Goal: Task Accomplishment & Management: Manage account settings

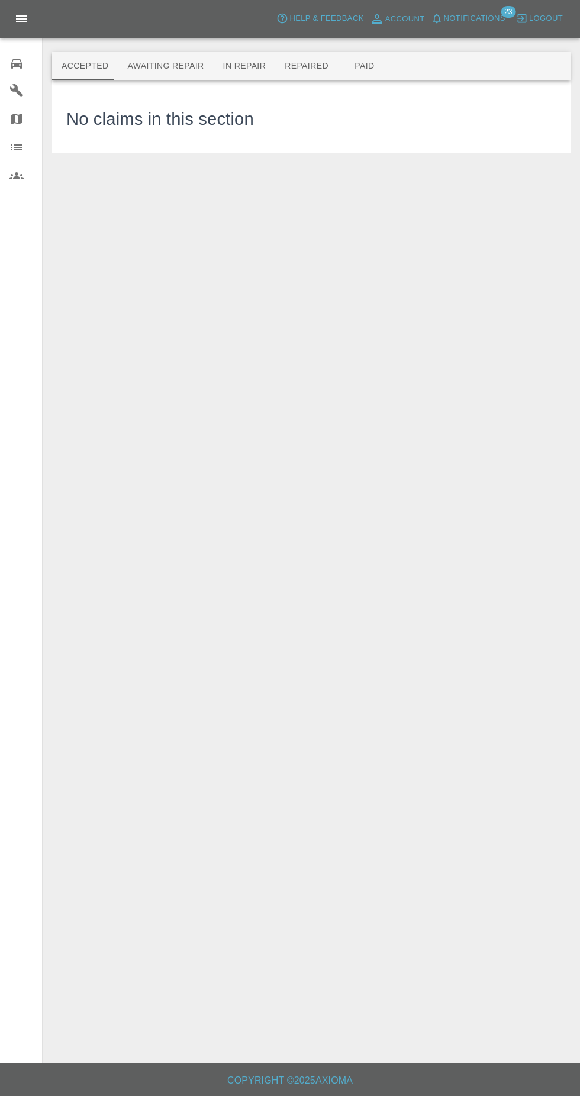
scroll to position [11, 0]
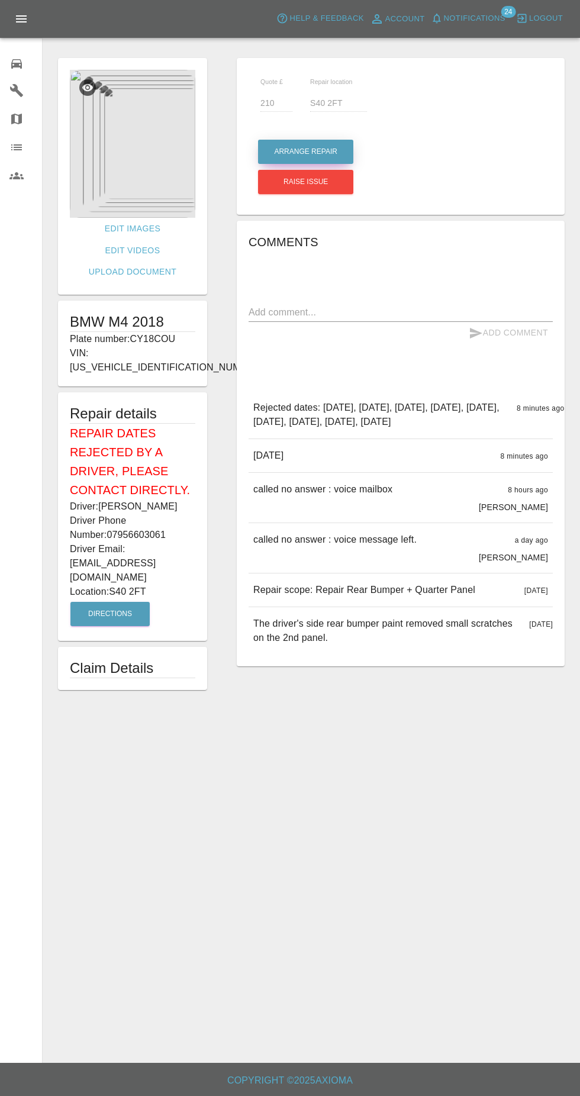
click at [331, 150] on button "Arrange Repair" at bounding box center [305, 152] width 95 height 24
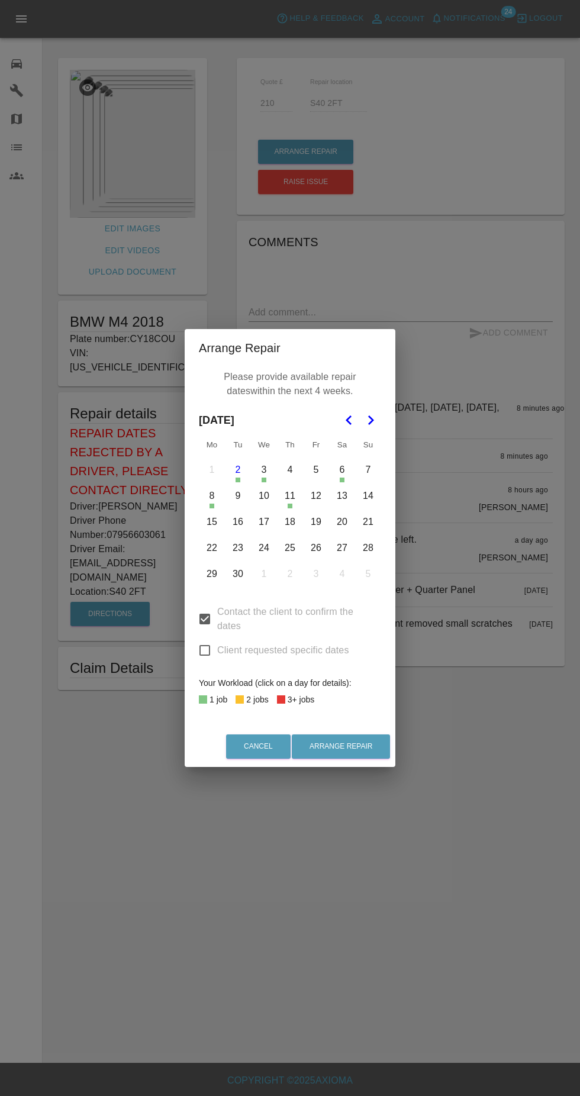
click at [316, 470] on button "5" at bounding box center [316, 469] width 25 height 25
click at [238, 522] on button "16" at bounding box center [237, 522] width 25 height 25
click at [264, 522] on button "17" at bounding box center [264, 522] width 25 height 25
click at [212, 548] on button "22" at bounding box center [211, 548] width 25 height 25
click at [241, 550] on button "23" at bounding box center [237, 548] width 25 height 25
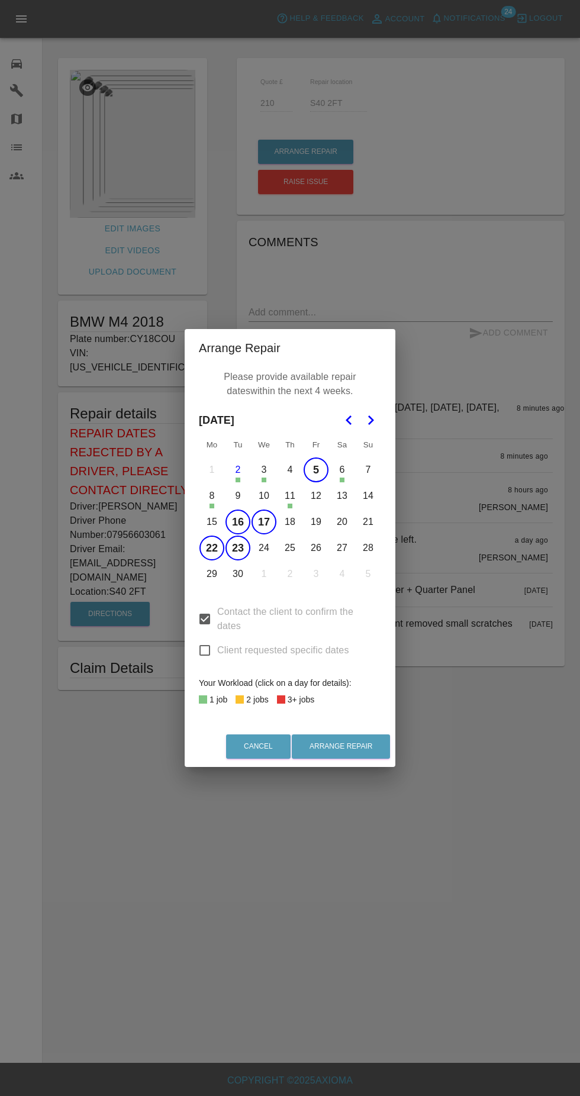
click at [264, 548] on button "24" at bounding box center [264, 548] width 25 height 25
click at [290, 548] on button "25" at bounding box center [290, 548] width 25 height 25
click at [320, 552] on button "26" at bounding box center [316, 548] width 25 height 25
click at [212, 550] on button "22" at bounding box center [211, 548] width 25 height 25
click at [212, 548] on button "22" at bounding box center [211, 548] width 25 height 25
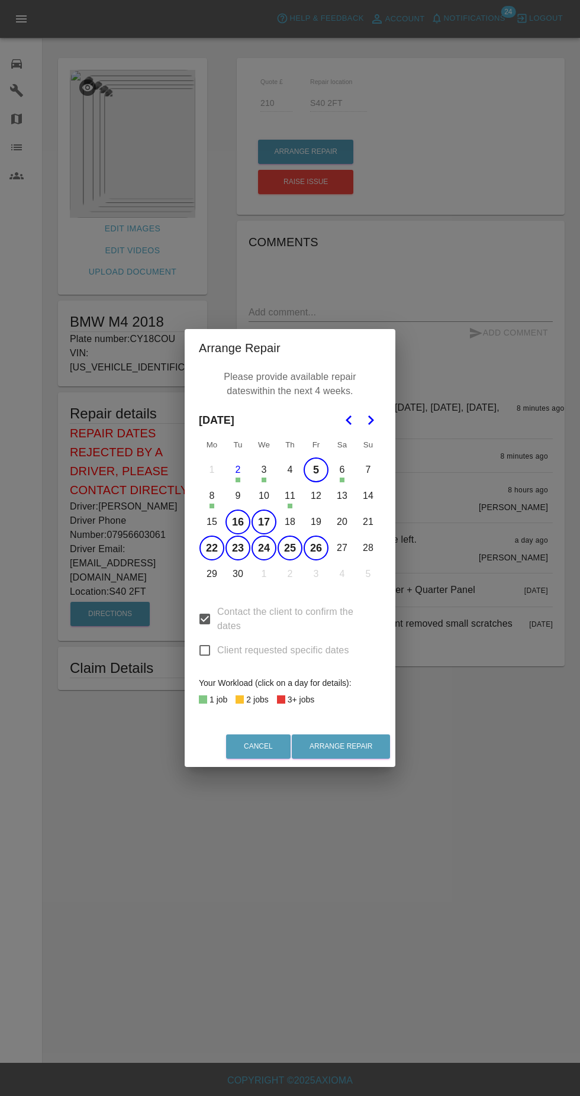
click at [212, 574] on button "29" at bounding box center [211, 574] width 25 height 25
click at [238, 574] on button "30" at bounding box center [237, 574] width 25 height 25
click at [368, 740] on button "Arrange Repair" at bounding box center [341, 746] width 98 height 24
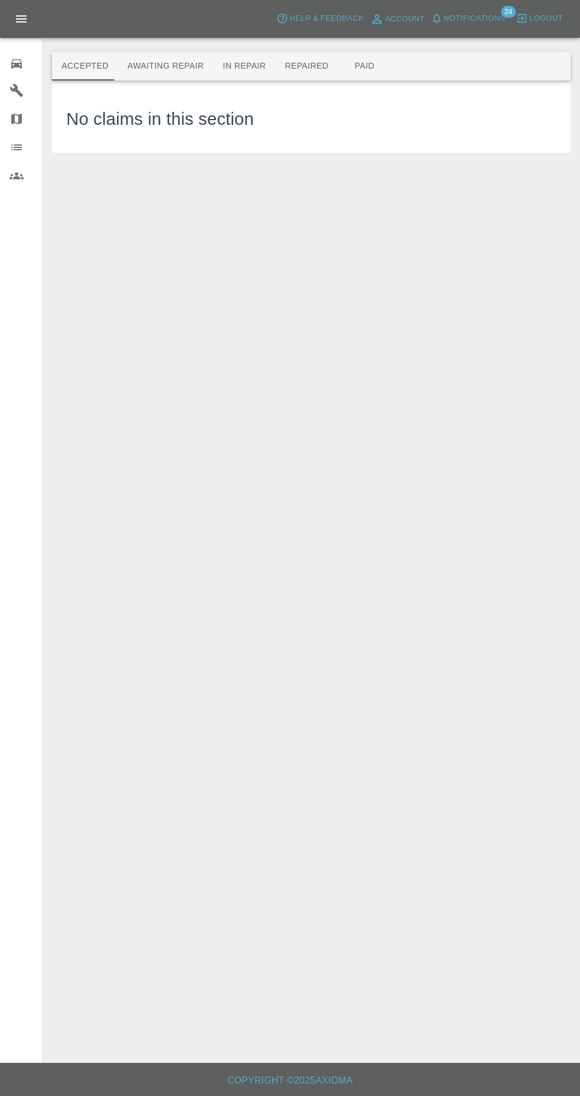
click at [484, 18] on span "Notifications" at bounding box center [475, 19] width 62 height 14
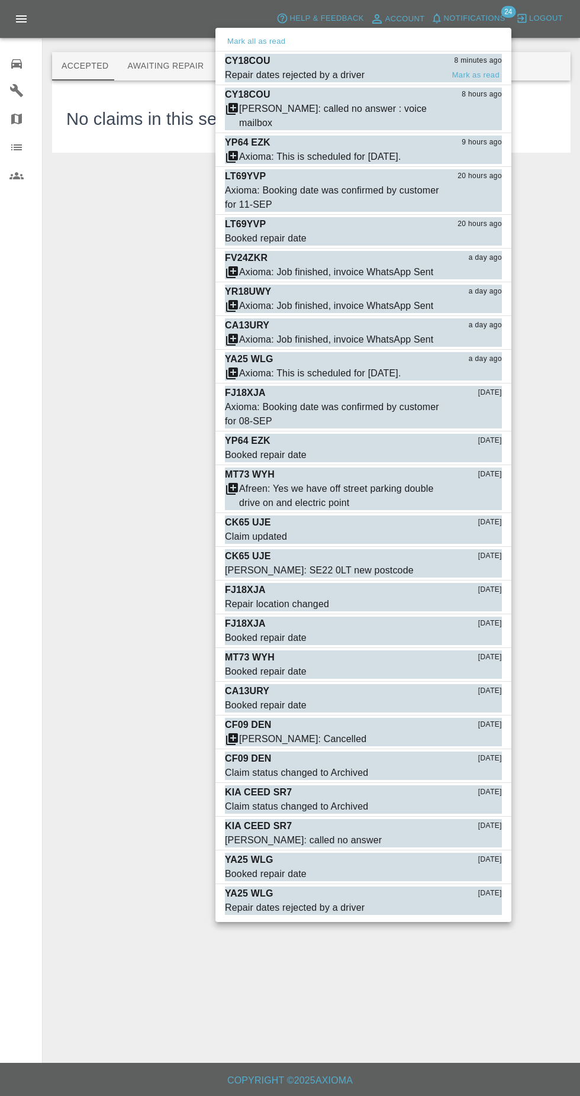
click at [322, 67] on div "CY18COU 8 minutes ago" at bounding box center [363, 61] width 277 height 14
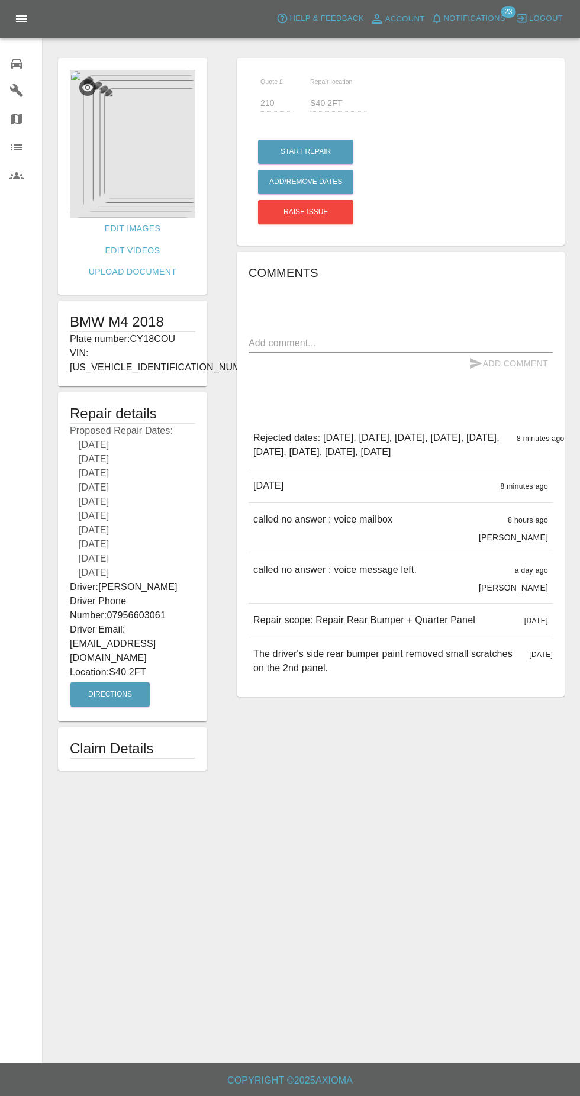
click at [385, 336] on textarea at bounding box center [401, 343] width 304 height 14
type textarea "04th not available at such notice....."
click at [529, 367] on button "Add Comment" at bounding box center [508, 364] width 89 height 22
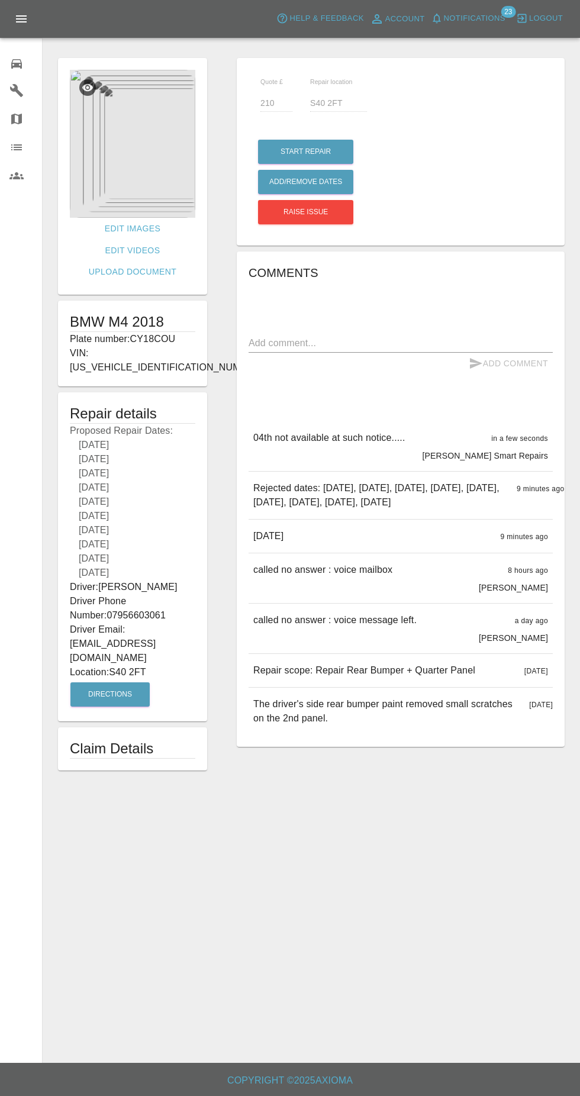
scroll to position [7, 0]
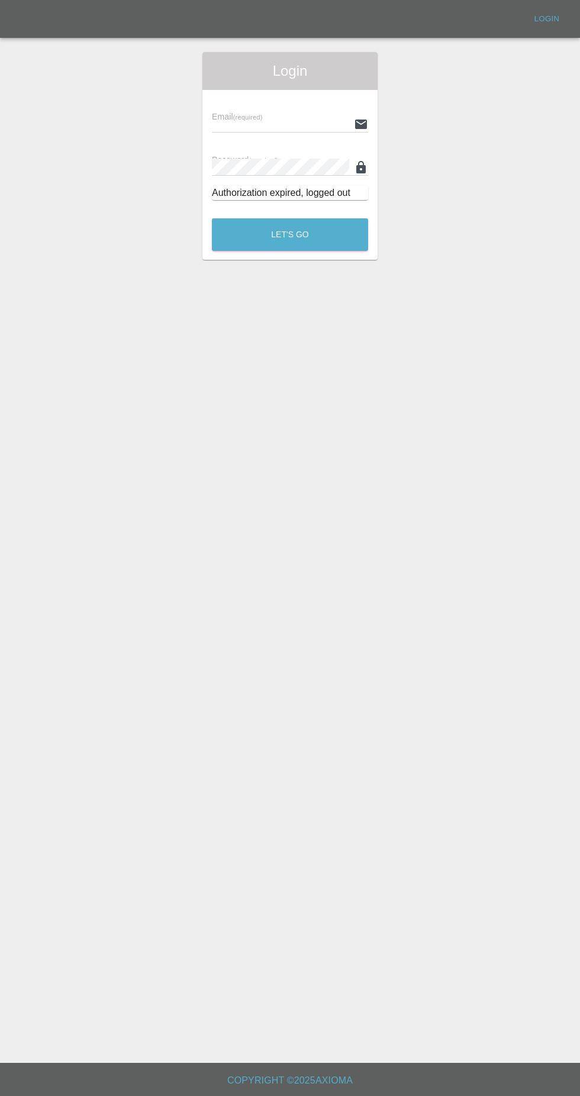
click at [245, 95] on div "Email (required) Password (required) Authorization expired, logged out" at bounding box center [289, 150] width 175 height 120
click at [247, 120] on input "text" at bounding box center [280, 123] width 137 height 17
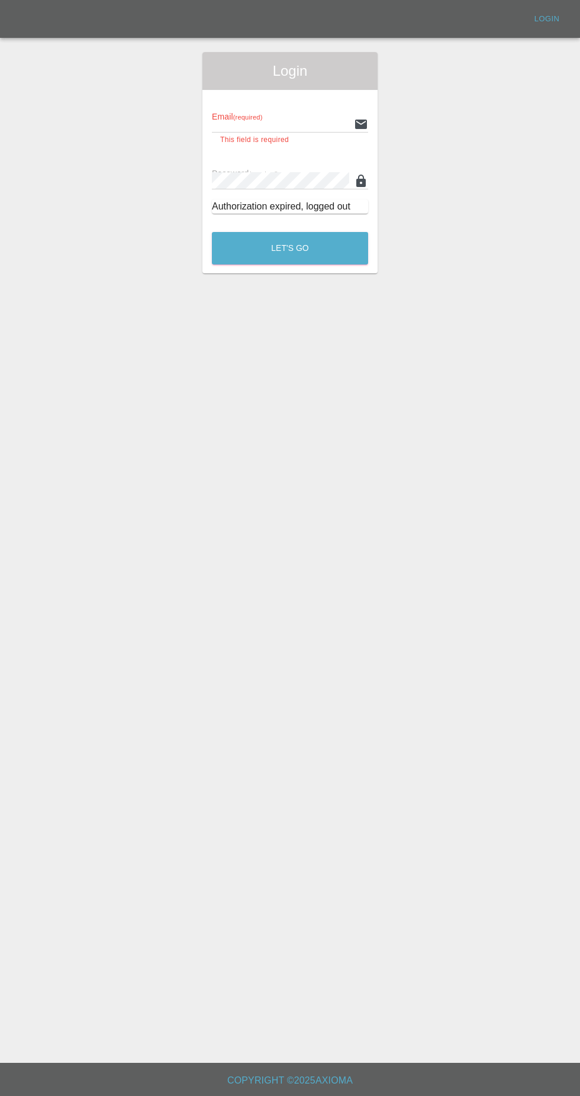
type input "[EMAIL_ADDRESS][DOMAIN_NAME]"
click at [212, 232] on button "Let's Go" at bounding box center [290, 248] width 156 height 33
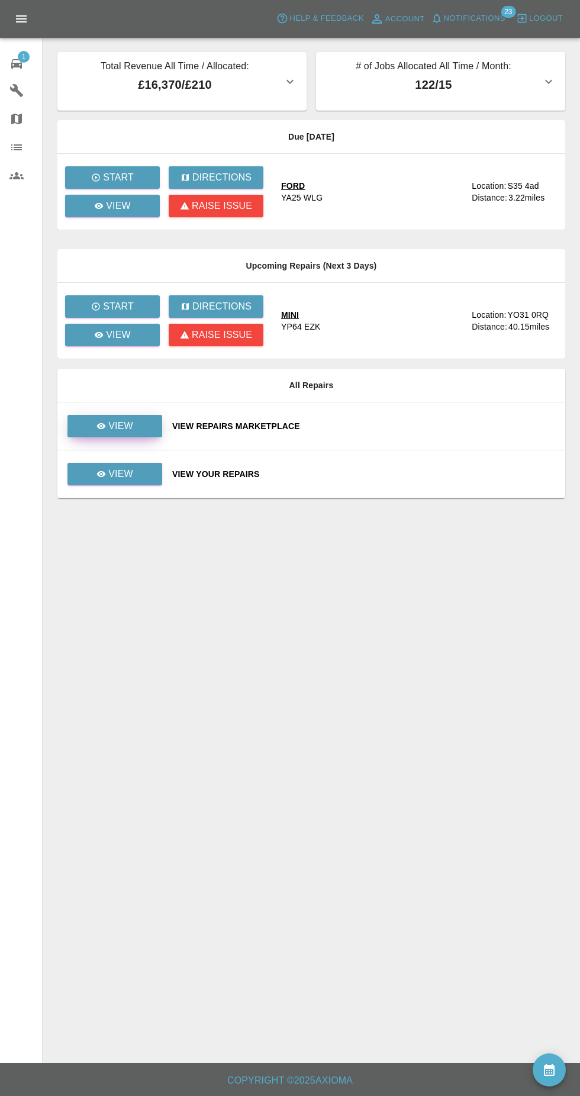
click at [118, 427] on p "View" at bounding box center [120, 426] width 25 height 14
click at [99, 206] on icon at bounding box center [99, 206] width 9 height 6
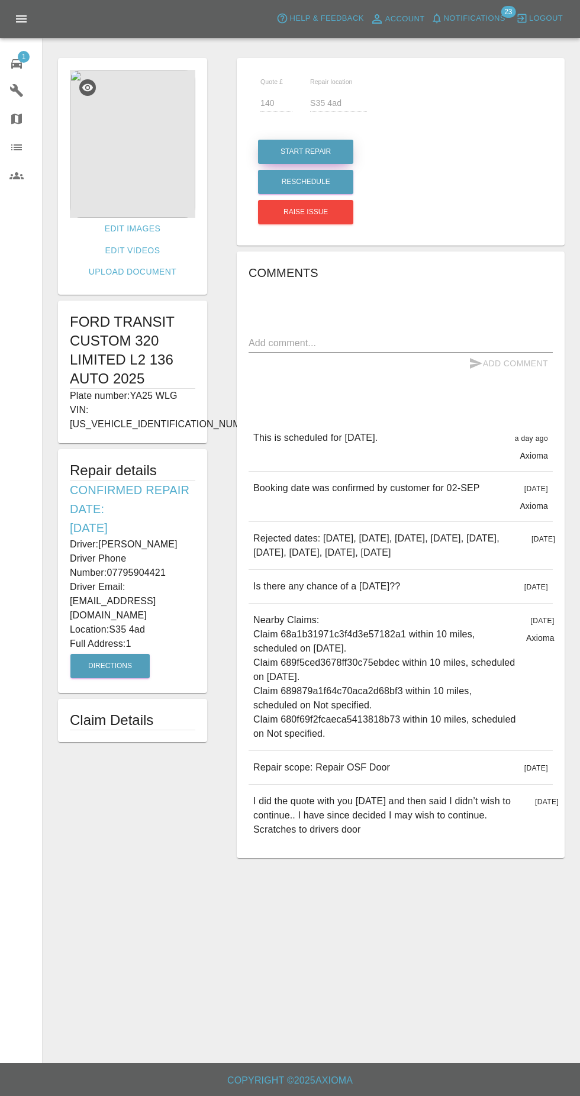
click at [281, 147] on button "Start Repair" at bounding box center [305, 152] width 95 height 24
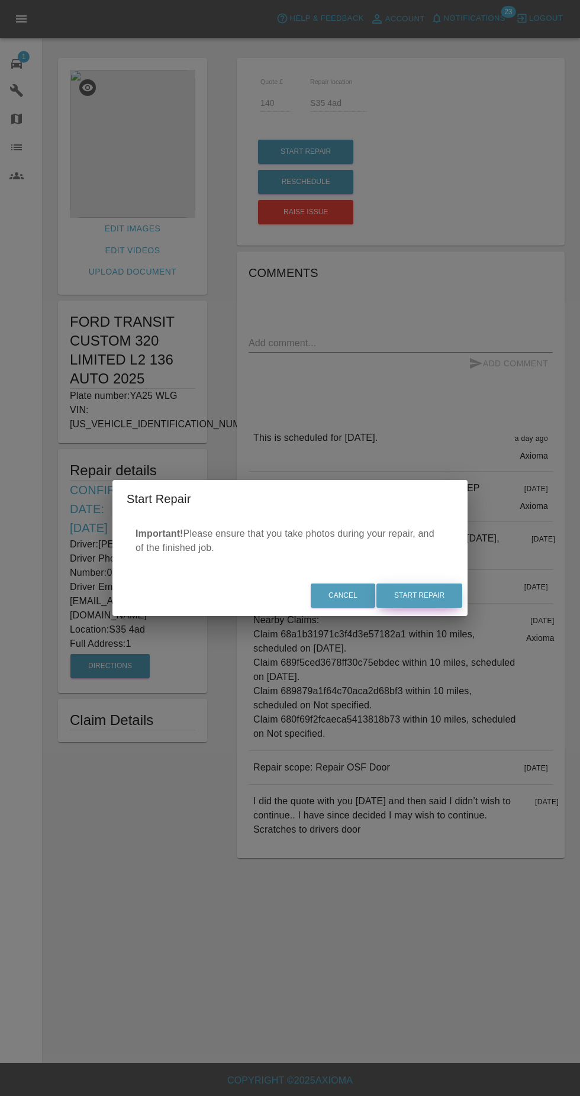
click at [437, 595] on button "Start Repair" at bounding box center [419, 595] width 86 height 24
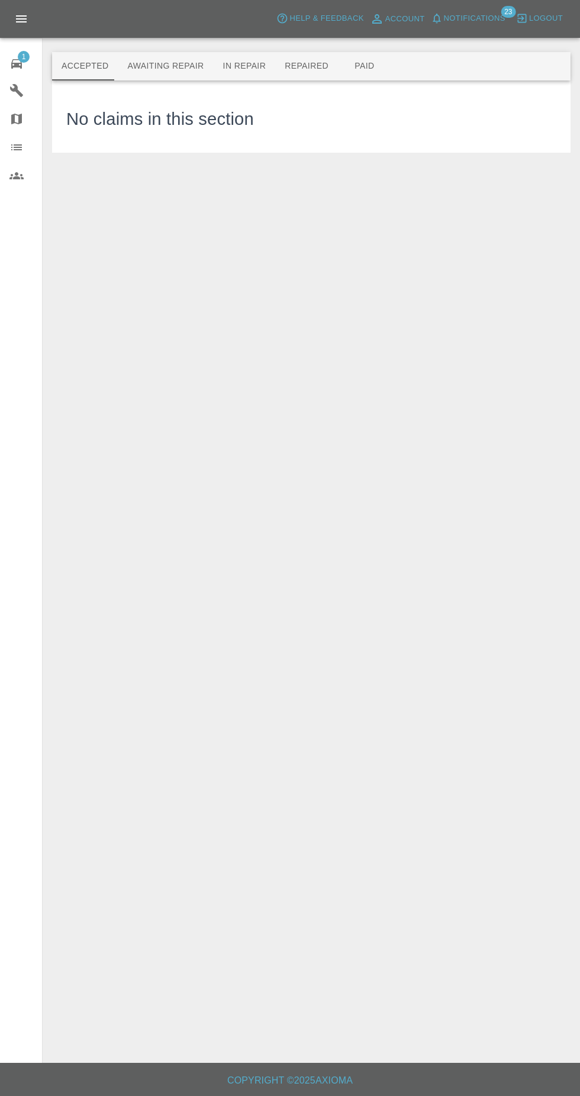
click at [228, 60] on button "In Repair" at bounding box center [245, 66] width 62 height 28
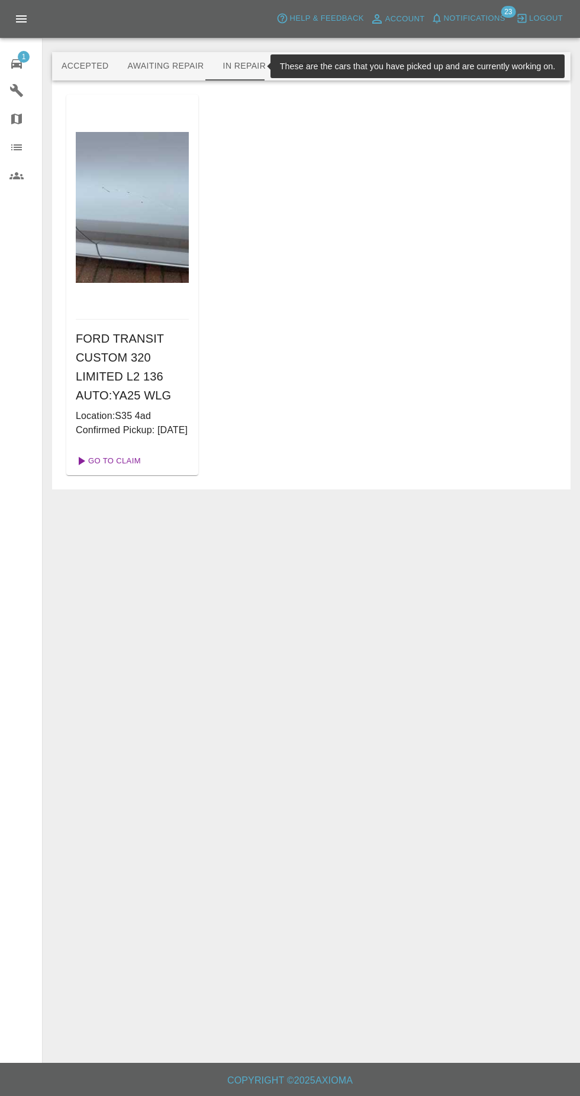
click at [99, 470] on link "Go To Claim" at bounding box center [107, 461] width 73 height 19
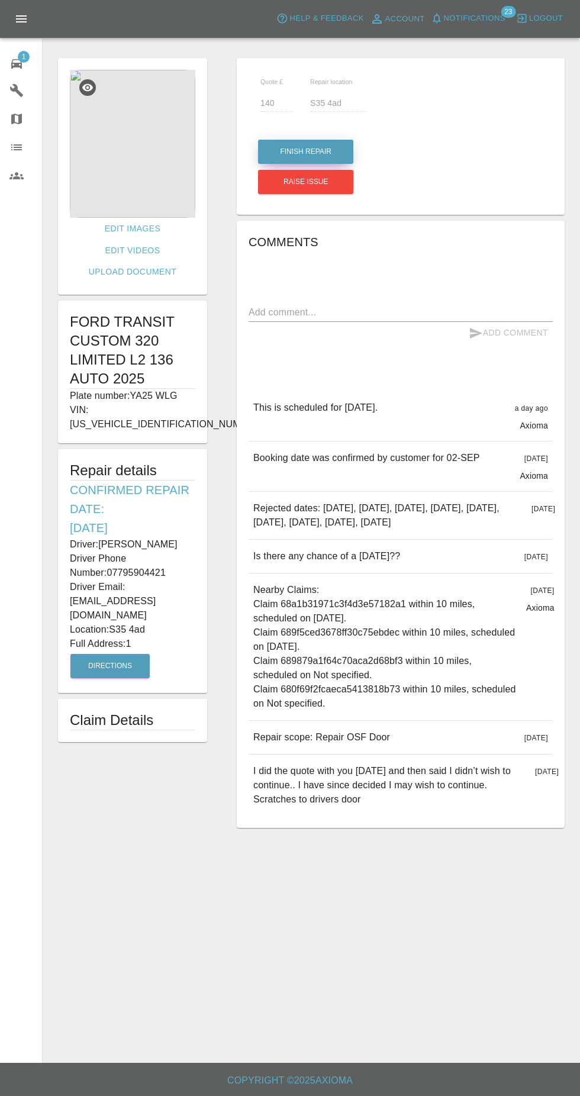
click at [279, 146] on button "Finish Repair" at bounding box center [305, 152] width 95 height 24
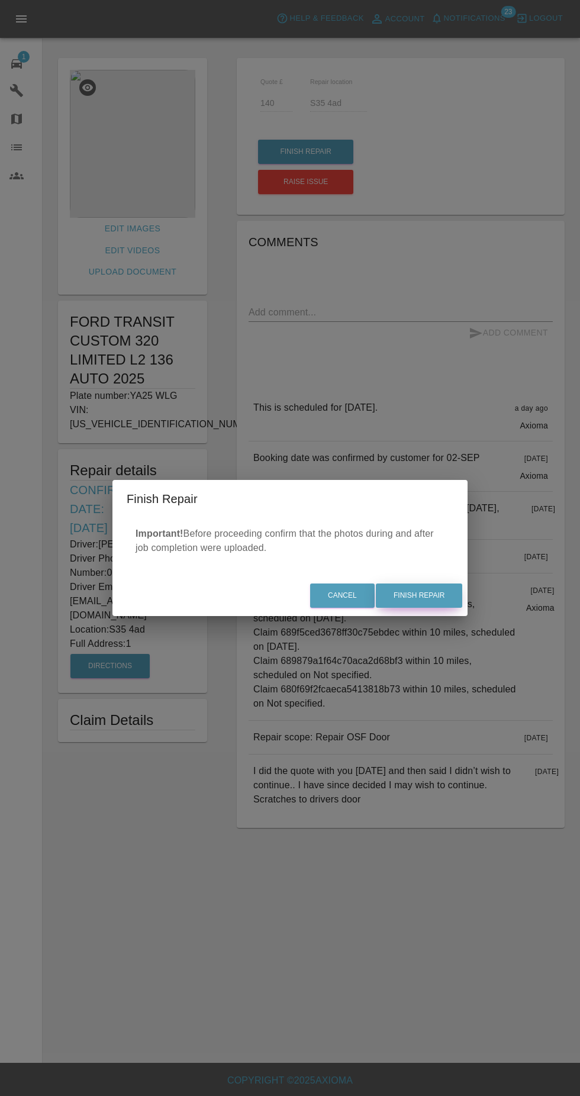
click at [433, 590] on button "Finish Repair" at bounding box center [419, 595] width 86 height 24
click at [85, 219] on div "Finish Repair Important! Before proceeding confirm that the photos during and a…" at bounding box center [290, 548] width 580 height 1096
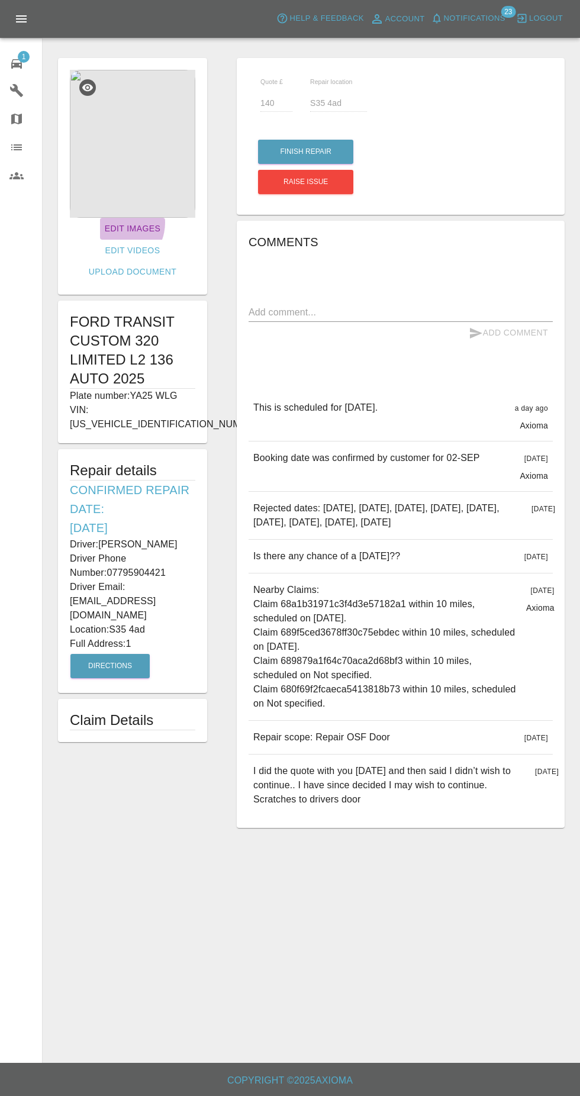
click at [100, 223] on link "Edit Images" at bounding box center [132, 229] width 65 height 22
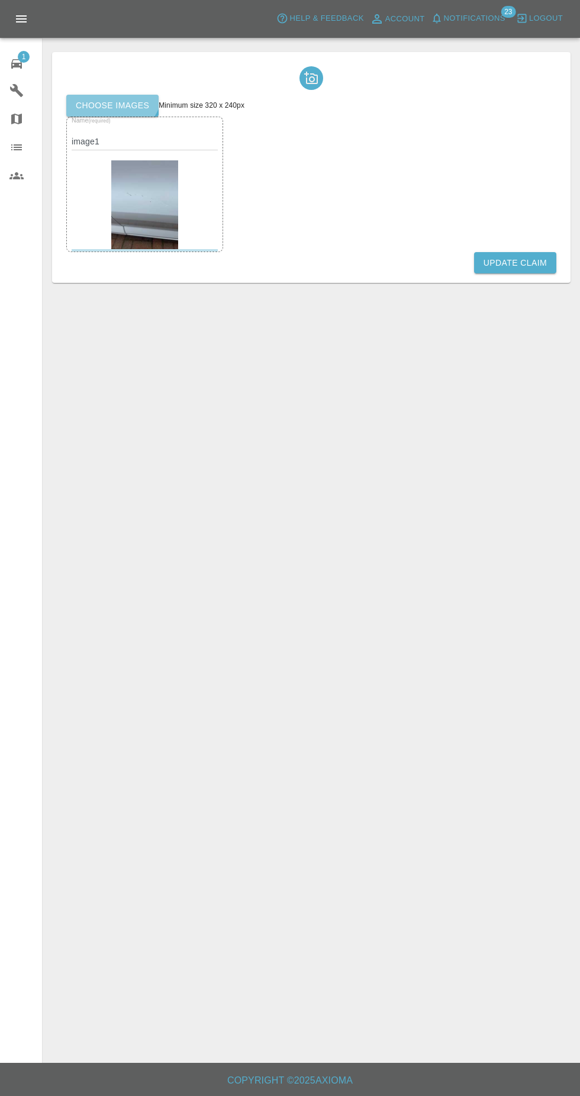
click at [97, 96] on label "Choose images" at bounding box center [112, 106] width 92 height 22
click at [0, 0] on input "Choose images" at bounding box center [0, 0] width 0 height 0
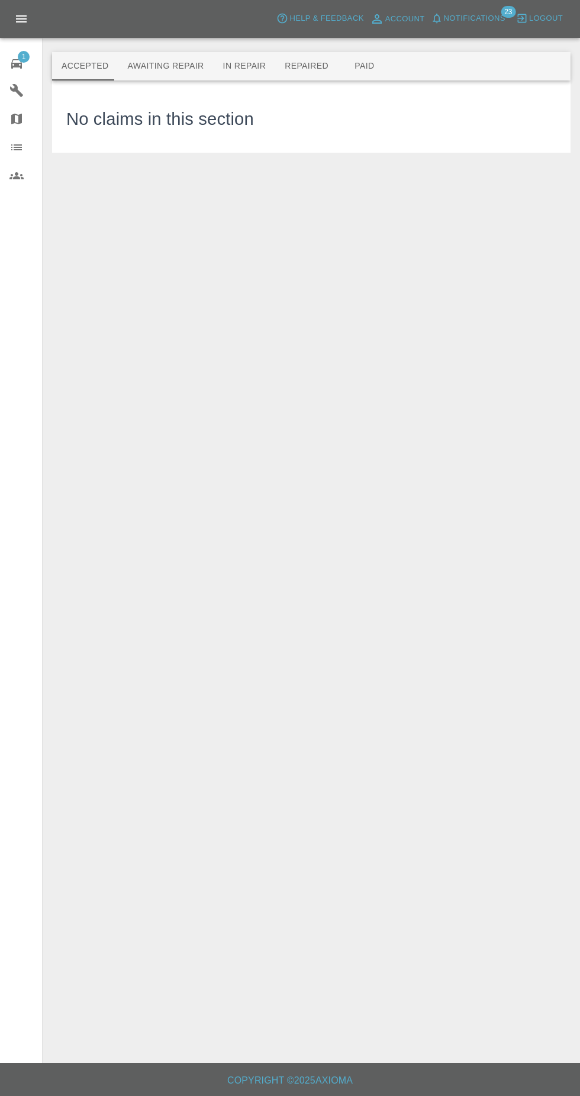
click at [236, 67] on button "In Repair" at bounding box center [245, 66] width 62 height 28
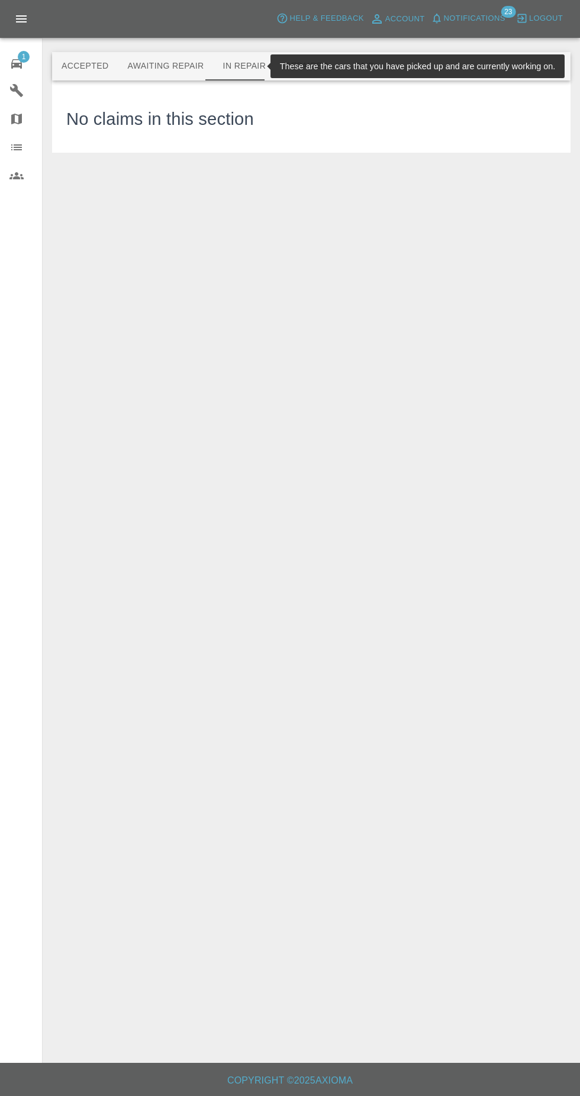
click at [479, 13] on span "Notifications" at bounding box center [475, 19] width 62 height 14
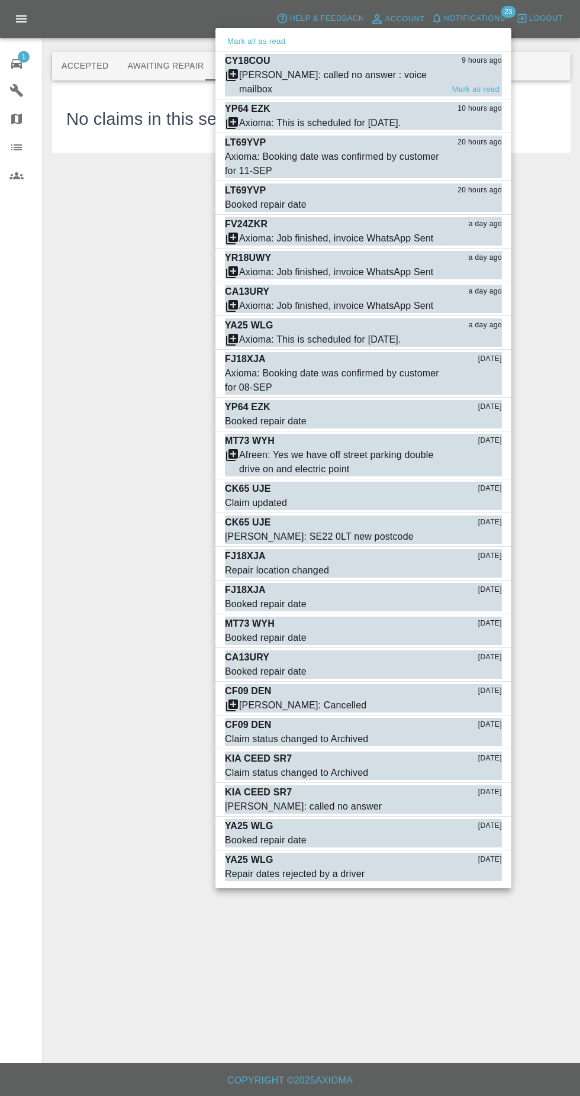
click at [257, 56] on p "CY18COU" at bounding box center [248, 61] width 46 height 14
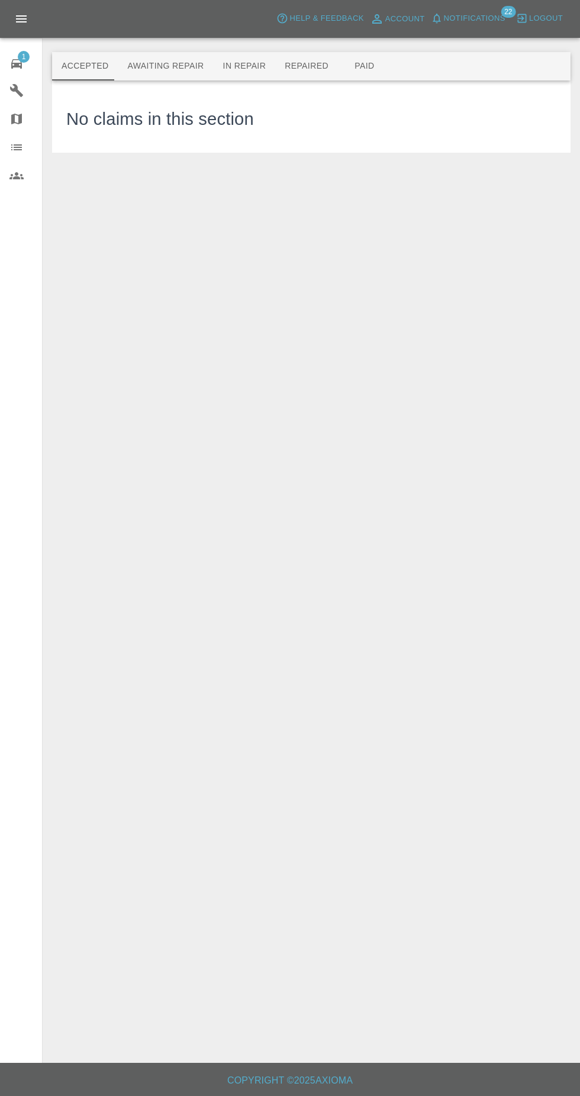
click at [464, 21] on span "Notifications" at bounding box center [475, 19] width 62 height 14
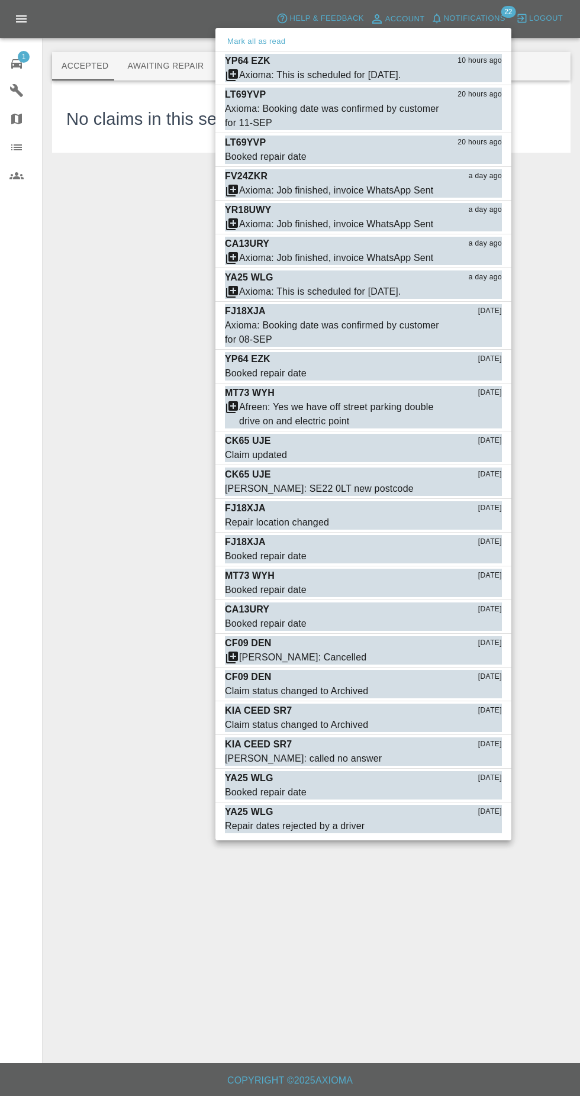
click at [112, 225] on div at bounding box center [290, 548] width 580 height 1096
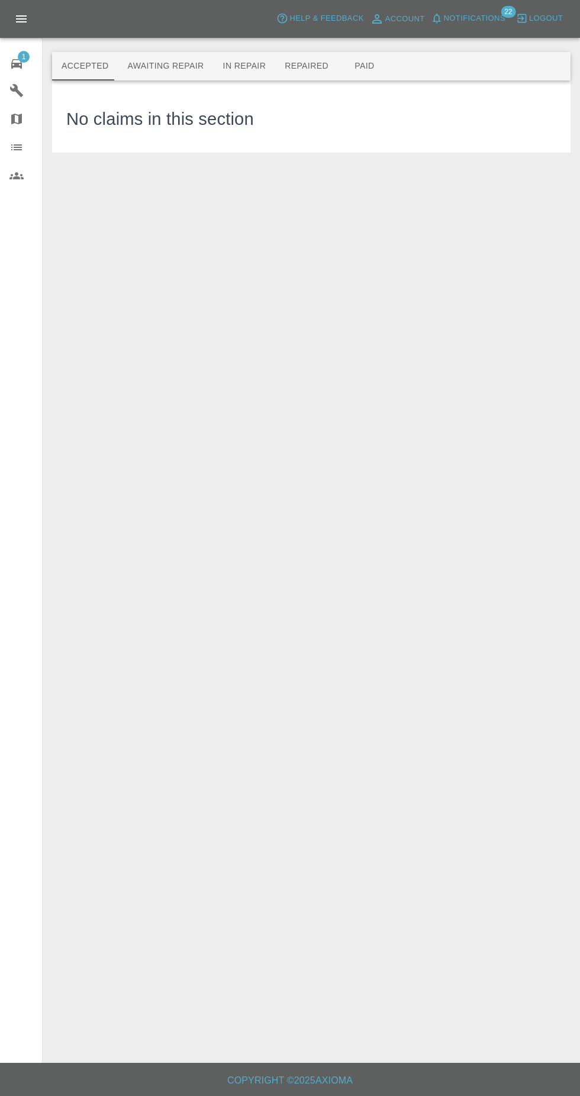
click at [296, 65] on button "Repaired" at bounding box center [306, 66] width 63 height 28
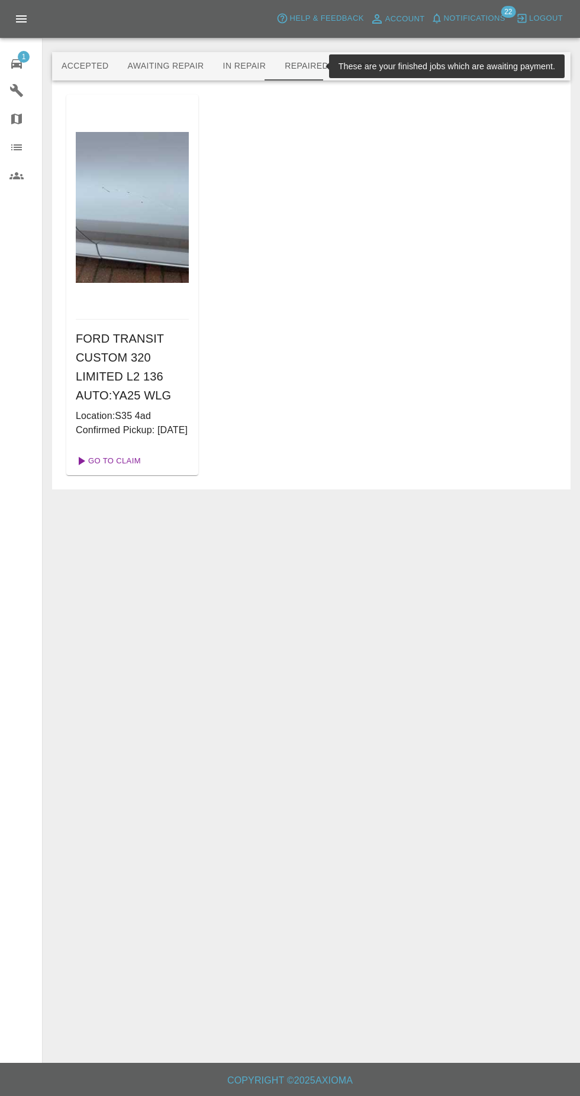
click at [95, 468] on link "Go To Claim" at bounding box center [107, 461] width 73 height 19
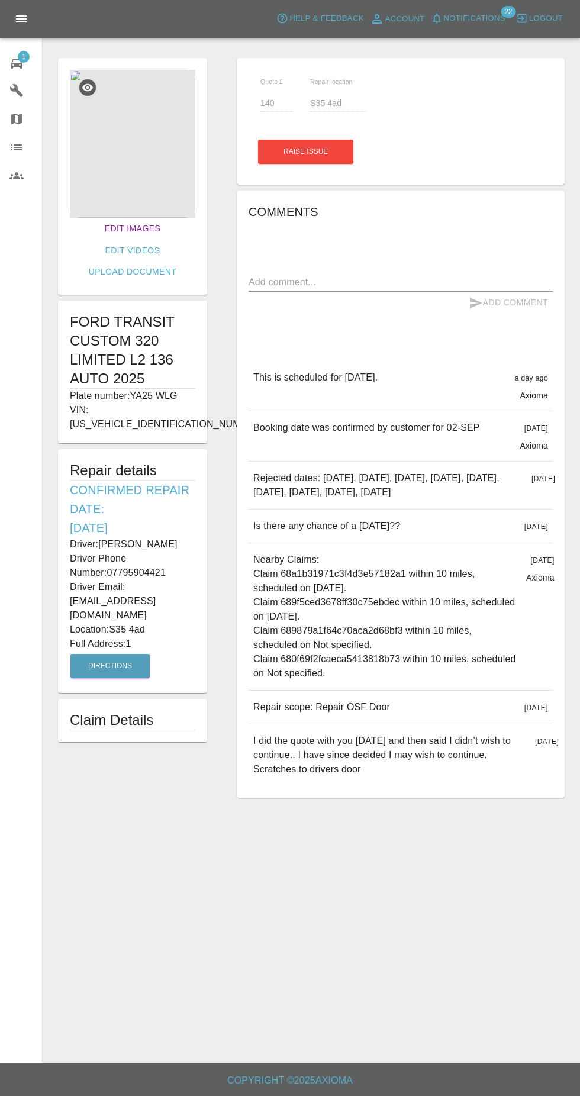
click at [100, 226] on link "Edit Images" at bounding box center [132, 229] width 65 height 22
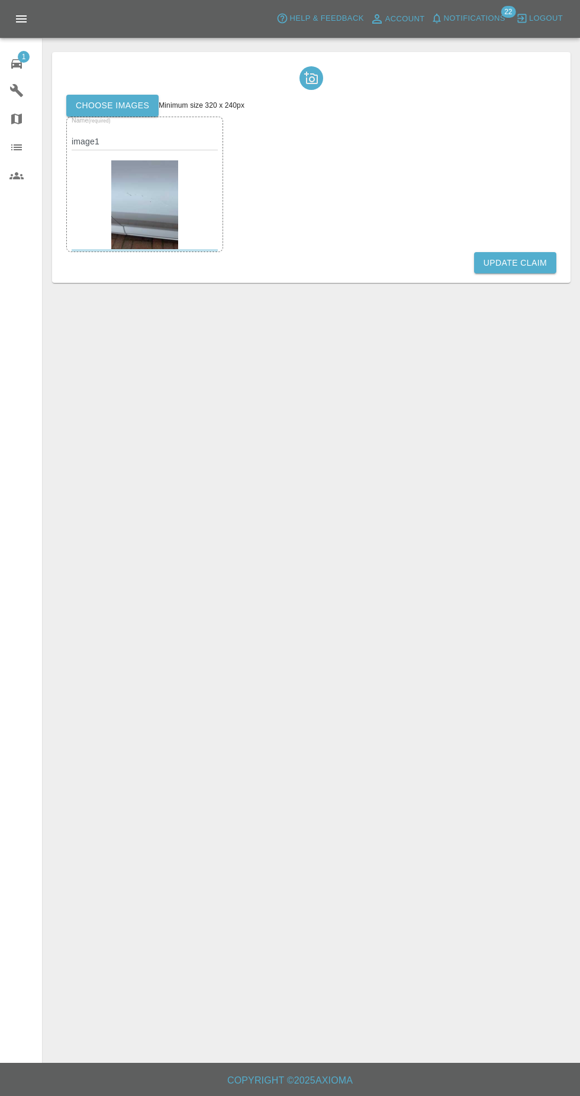
click at [114, 110] on label "Choose images" at bounding box center [112, 106] width 92 height 22
click at [0, 0] on input "Choose images" at bounding box center [0, 0] width 0 height 0
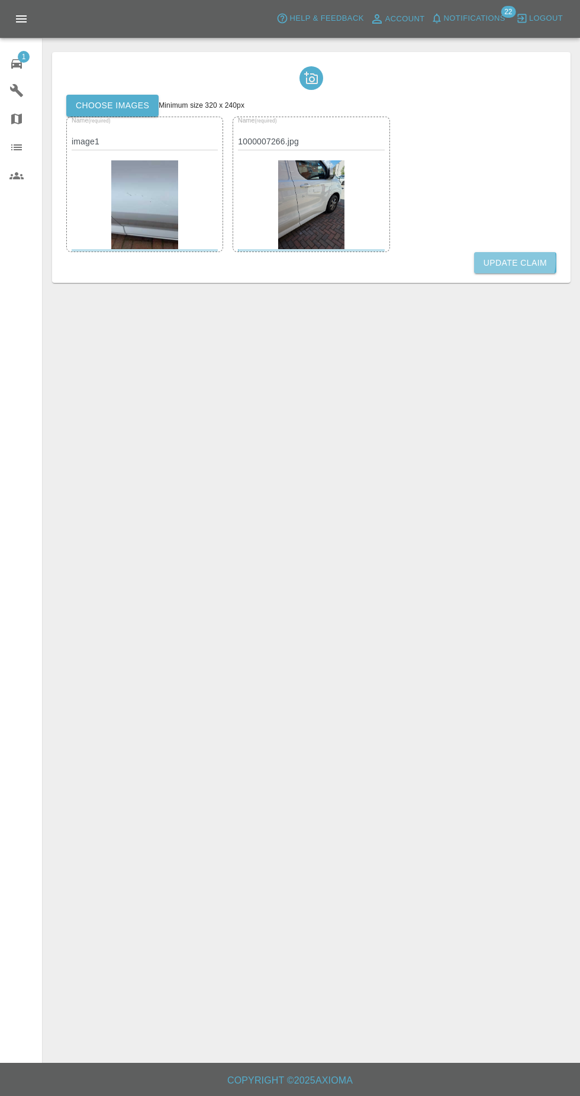
click at [498, 260] on button "Update Claim" at bounding box center [515, 263] width 82 height 22
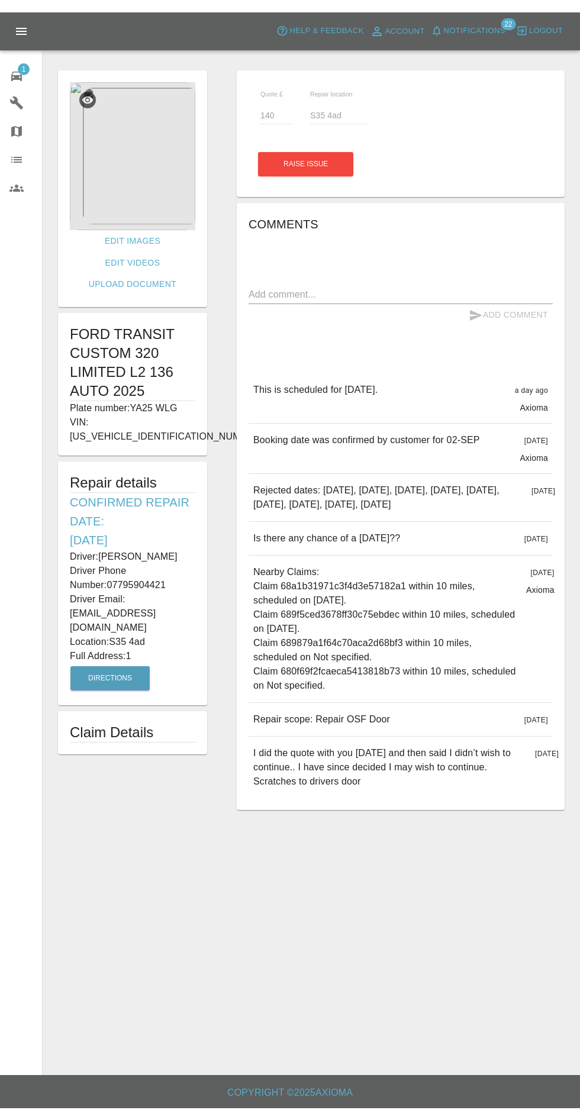
scroll to position [4, 0]
